Goal: Task Accomplishment & Management: Use online tool/utility

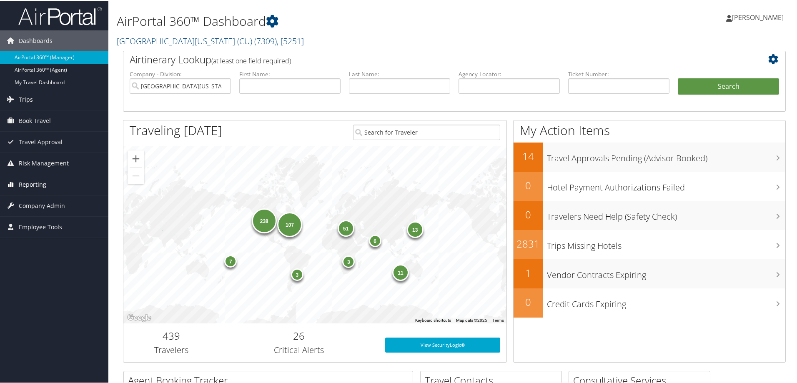
click at [28, 183] on span "Reporting" at bounding box center [33, 183] width 28 height 21
click at [30, 200] on link "Unused Tickets" at bounding box center [54, 200] width 108 height 13
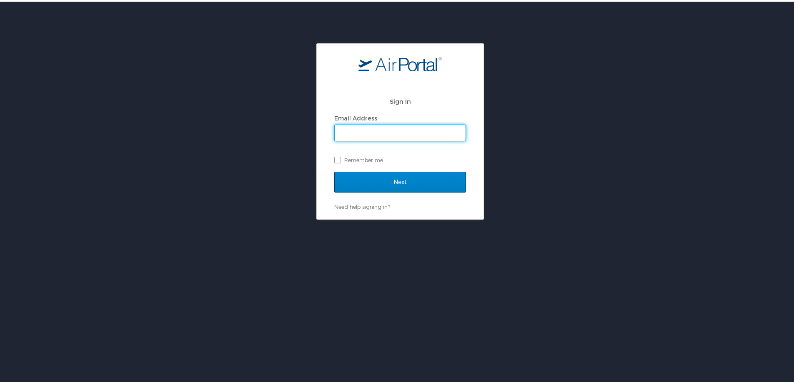
type input "[PERSON_NAME][EMAIL_ADDRESS][PERSON_NAME][DOMAIN_NAME]"
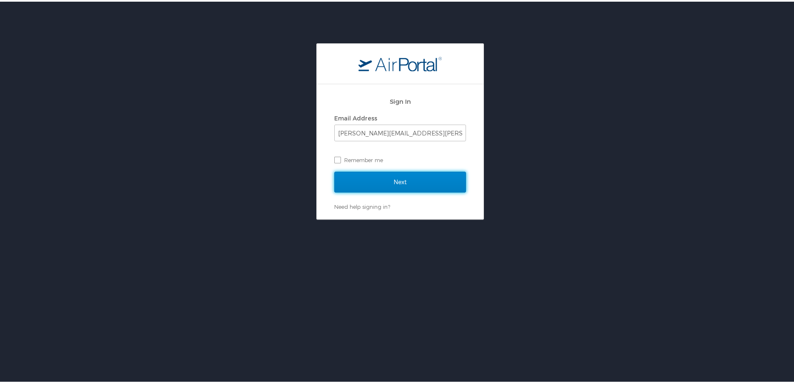
click at [402, 179] on input "Next" at bounding box center [400, 180] width 132 height 21
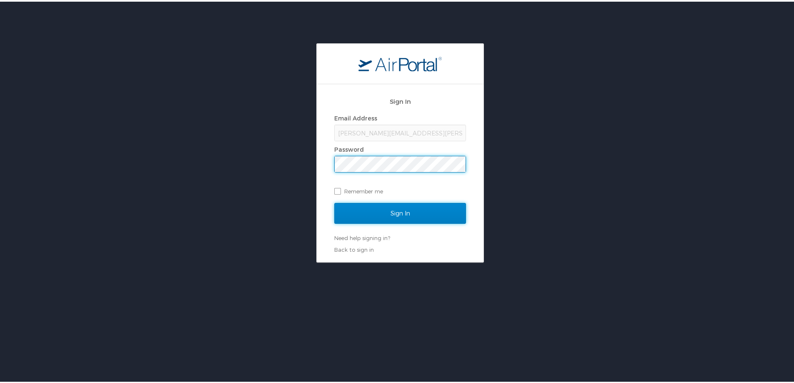
click at [399, 213] on input "Sign In" at bounding box center [400, 211] width 132 height 21
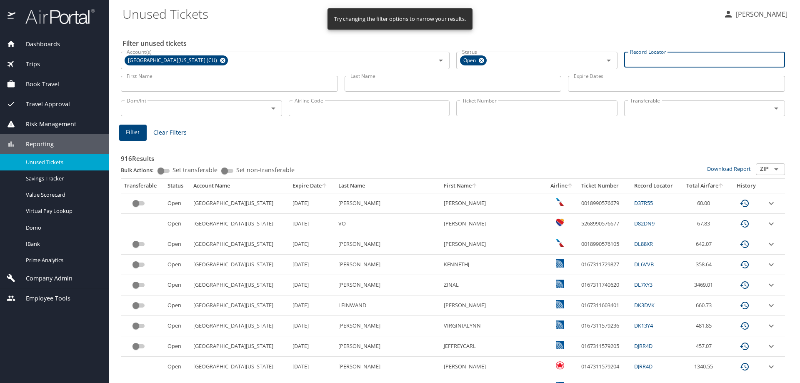
click at [662, 58] on input "Record Locator" at bounding box center [704, 60] width 161 height 16
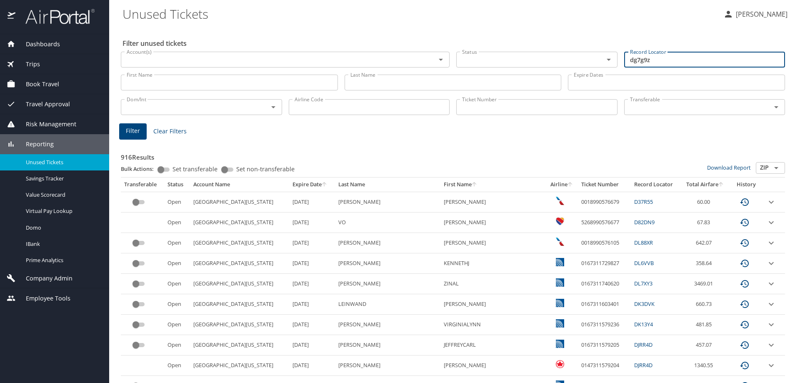
type input "dg7g9z"
click at [135, 133] on span "Filter" at bounding box center [133, 131] width 14 height 10
